Goal: Transaction & Acquisition: Purchase product/service

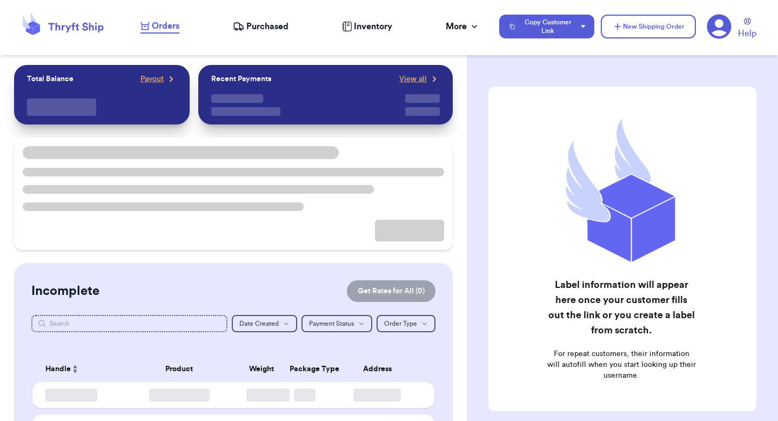
checkbox input "false"
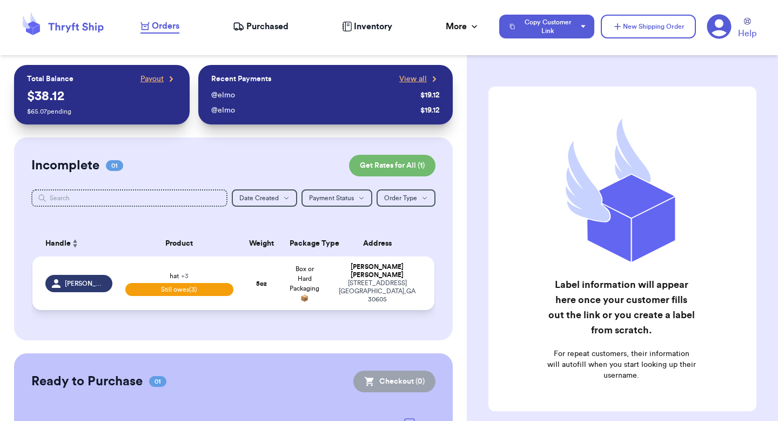
click at [346, 284] on div "[STREET_ADDRESS]" at bounding box center [377, 291] width 89 height 24
select select "unpaid"
select select "paid"
select select "unpaid"
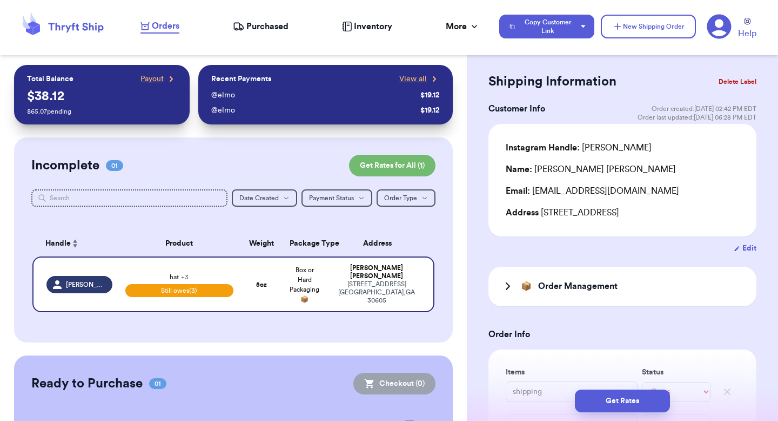
scroll to position [17, 0]
click at [627, 392] on button "Get Rates" at bounding box center [622, 400] width 95 height 23
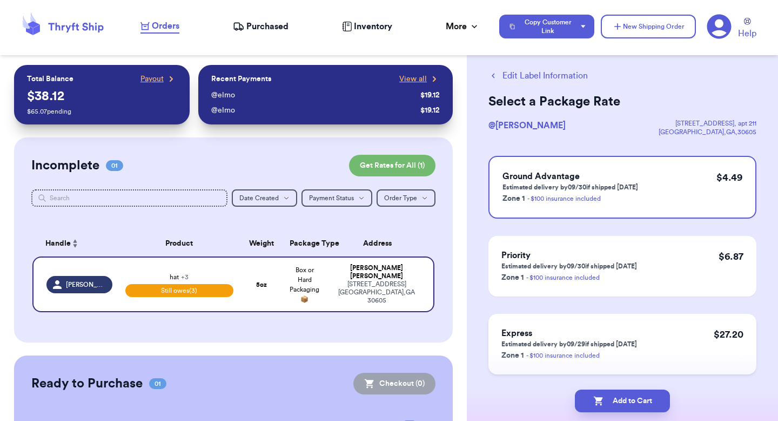
scroll to position [0, 0]
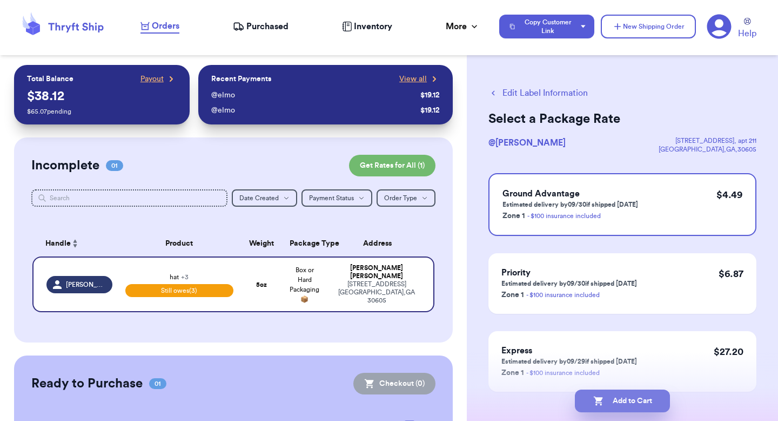
click at [622, 398] on button "Add to Cart" at bounding box center [622, 400] width 95 height 23
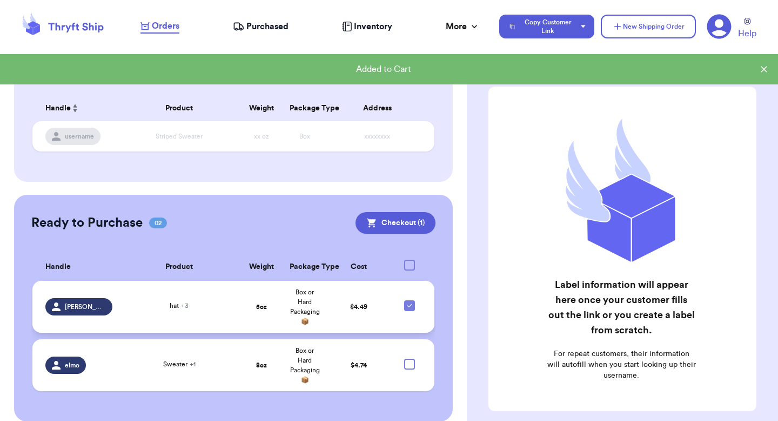
scroll to position [148, 0]
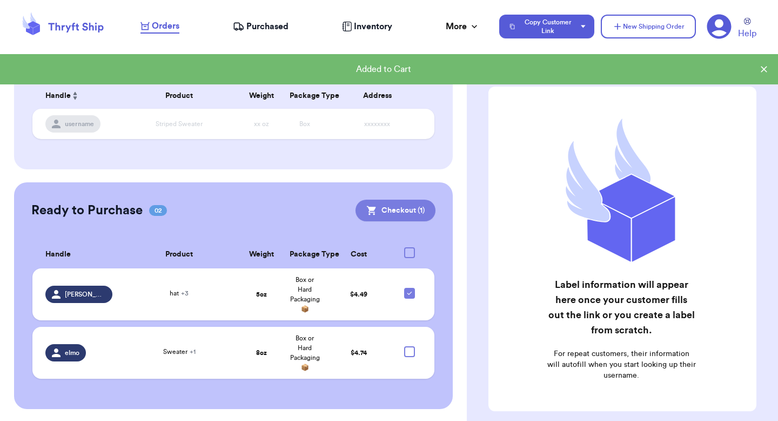
click at [392, 211] on button "Checkout ( 1 )" at bounding box center [396, 210] width 80 height 22
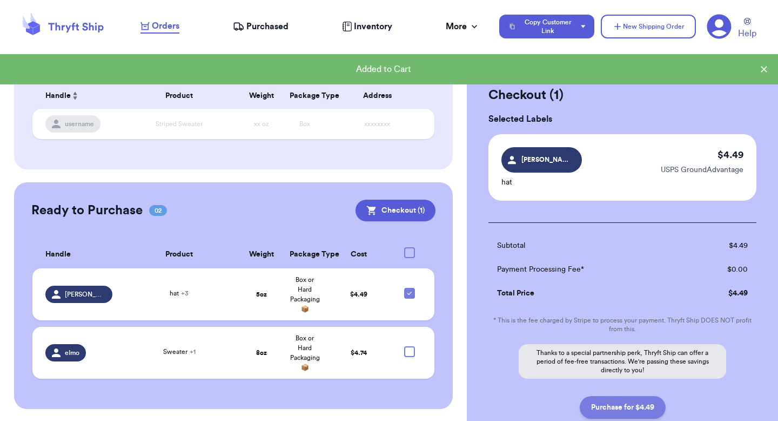
click at [602, 403] on button "Purchase for $4.49" at bounding box center [623, 407] width 86 height 23
checkbox input "false"
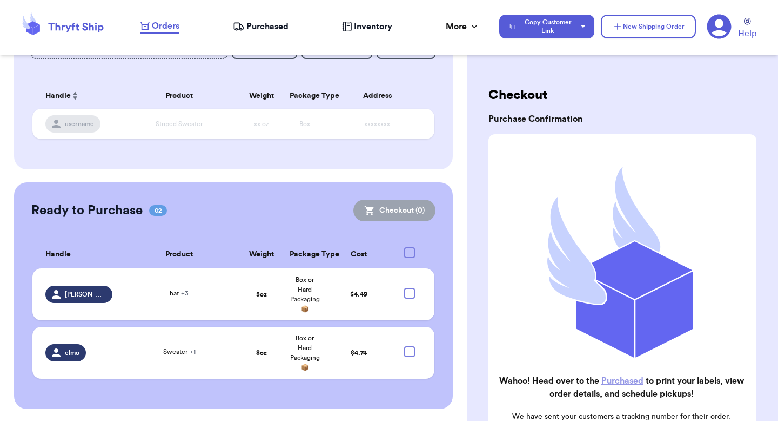
scroll to position [89, 0]
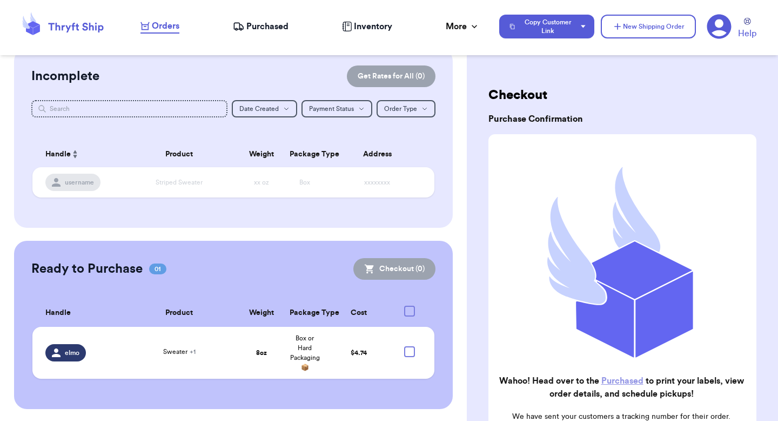
click at [274, 24] on span "Purchased" at bounding box center [268, 26] width 42 height 13
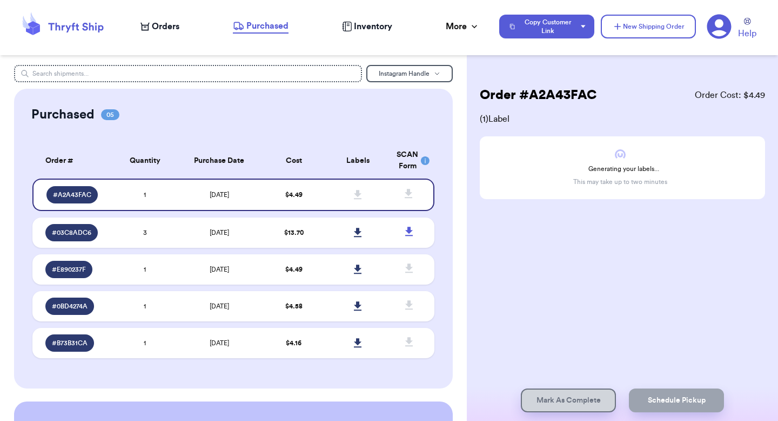
click at [160, 30] on span "Orders" at bounding box center [166, 26] width 28 height 13
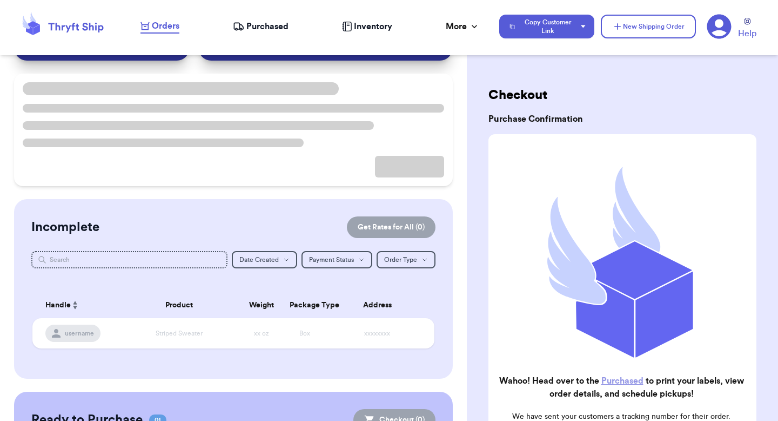
scroll to position [65, 0]
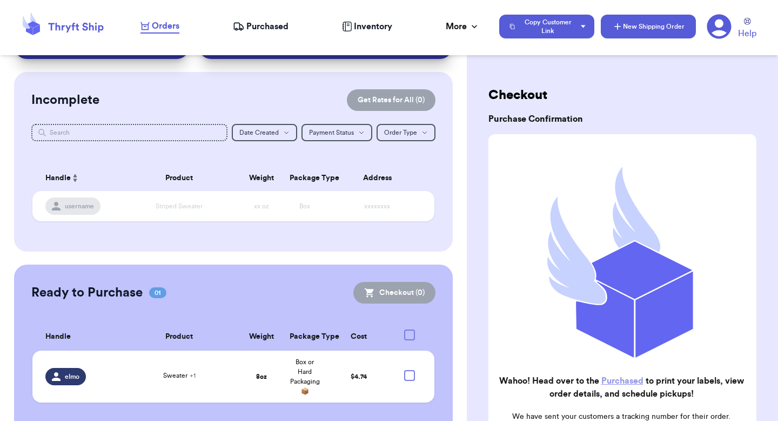
click at [632, 30] on button "New Shipping Order" at bounding box center [648, 27] width 95 height 24
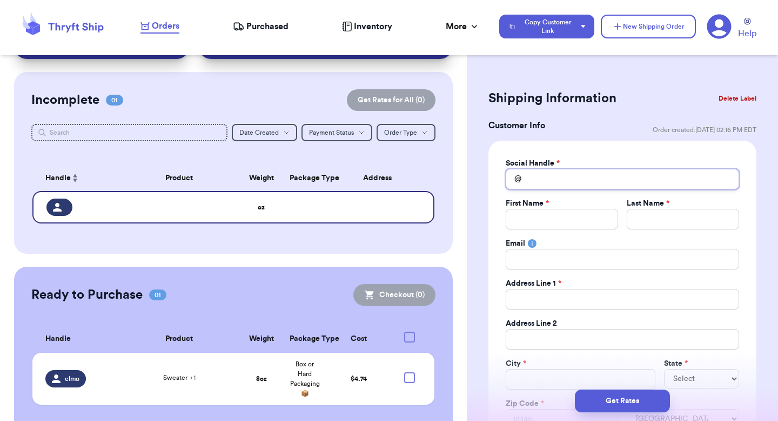
click at [565, 182] on input "Total Amount Paid" at bounding box center [623, 179] width 234 height 21
type input "m"
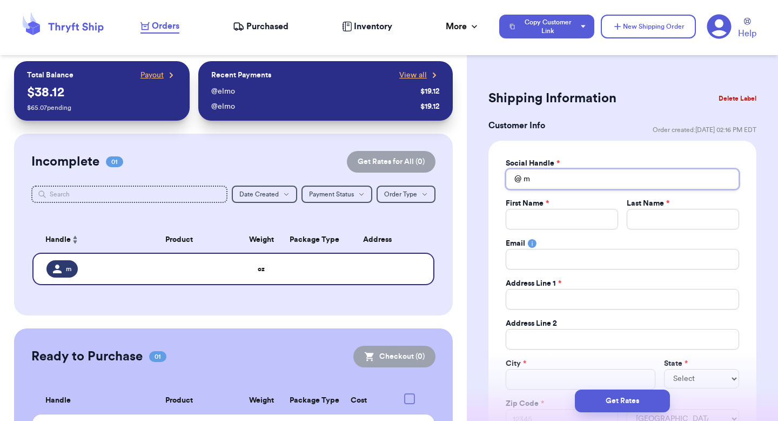
scroll to position [0, 0]
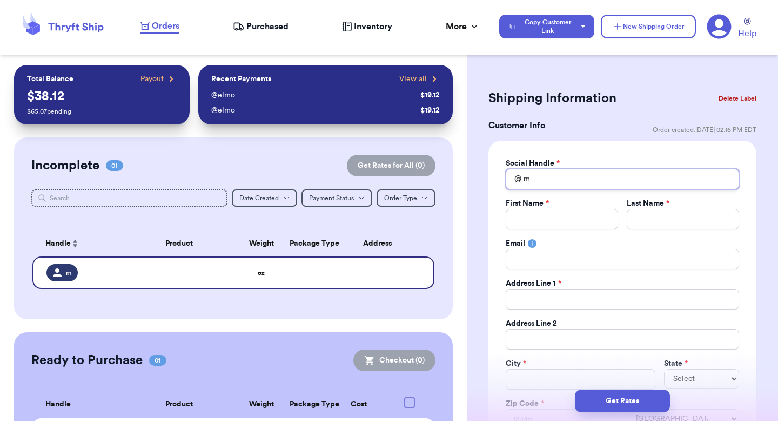
type input "m"
